Goal: Communication & Community: Connect with others

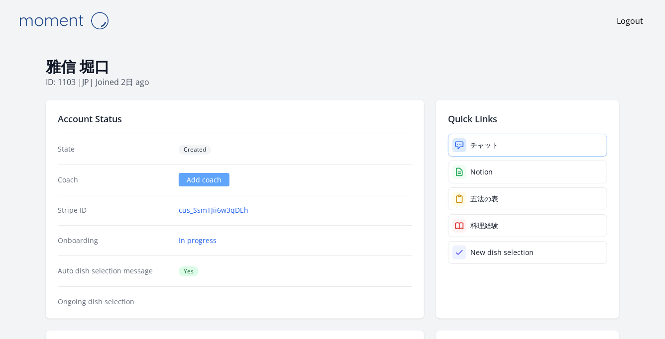
click at [489, 143] on div "チャット" at bounding box center [484, 145] width 28 height 10
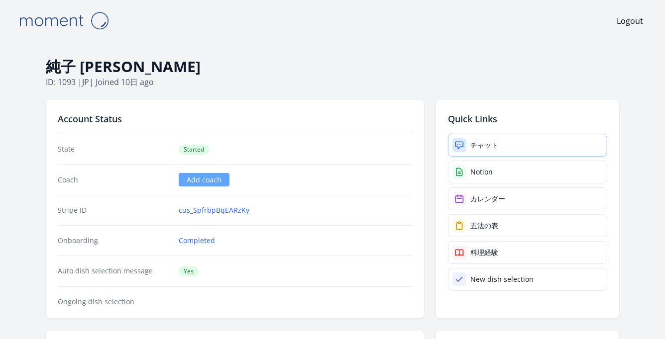
click at [485, 154] on link "チャット" at bounding box center [527, 145] width 159 height 23
click at [483, 131] on div "Quick Links チャット Notion カレンダー 五法の表 料理経験 New dish selection" at bounding box center [527, 209] width 183 height 219
click at [495, 146] on div "チャット" at bounding box center [484, 145] width 28 height 10
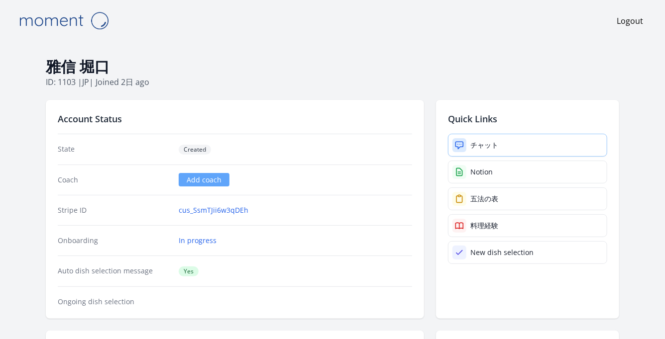
click at [470, 145] on link "チャット" at bounding box center [527, 145] width 159 height 23
